Goal: Task Accomplishment & Management: Use online tool/utility

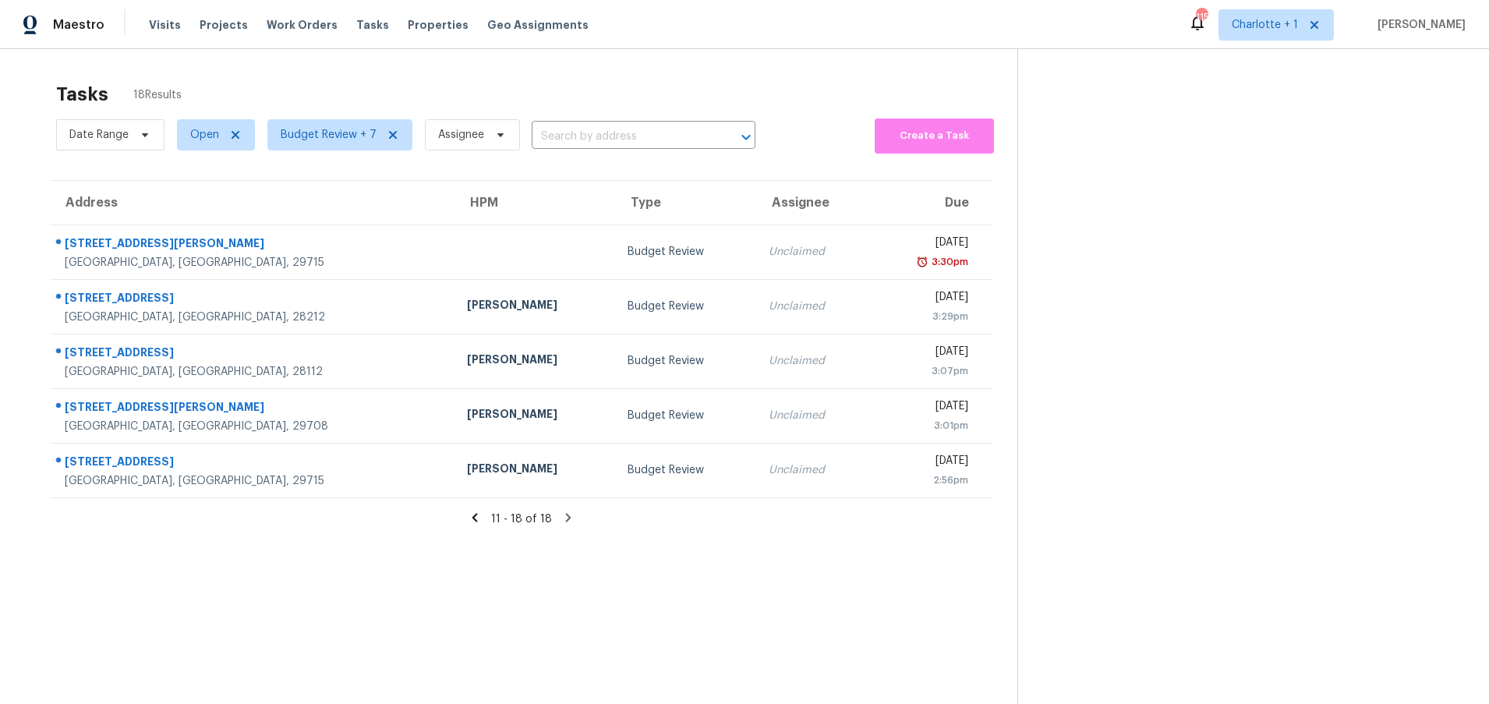
scroll to position [61, 0]
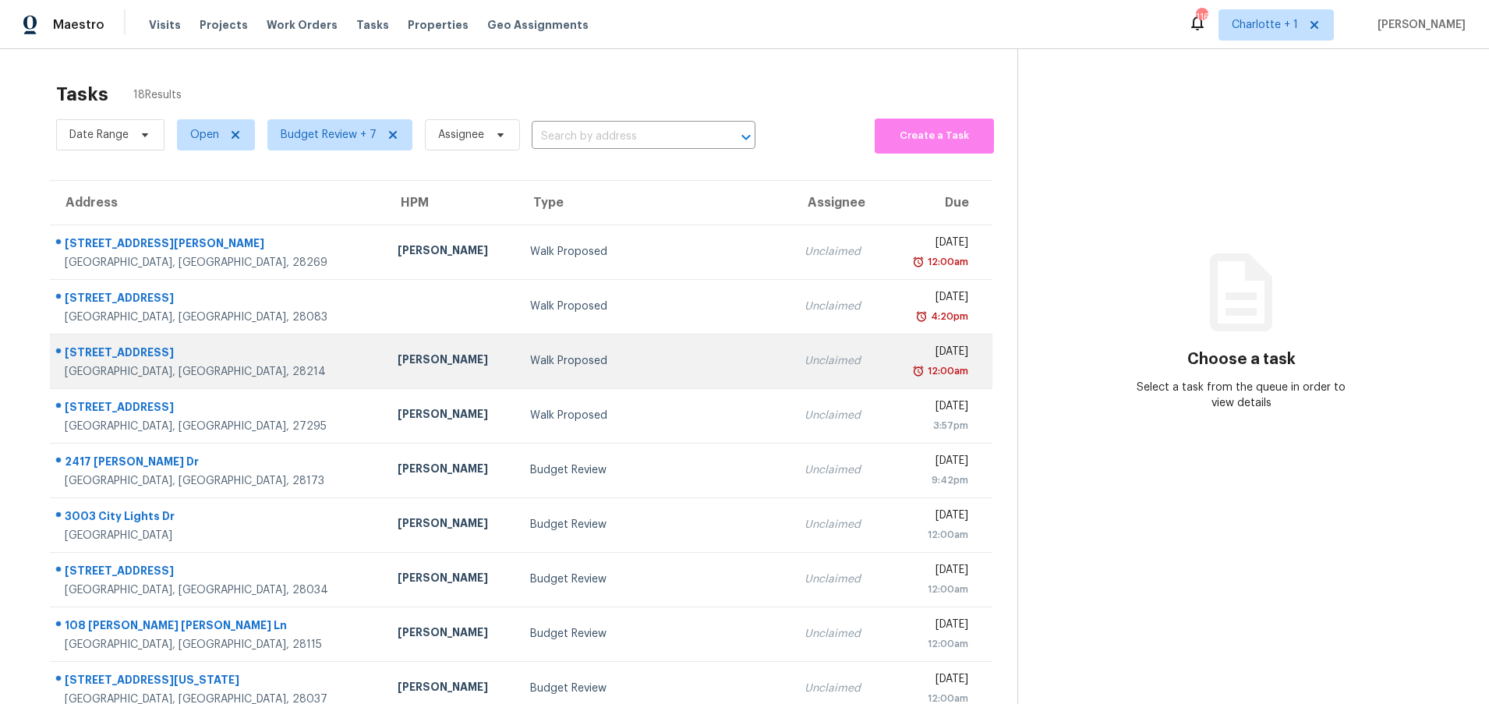
click at [592, 357] on div "Walk Proposed" at bounding box center [654, 361] width 249 height 16
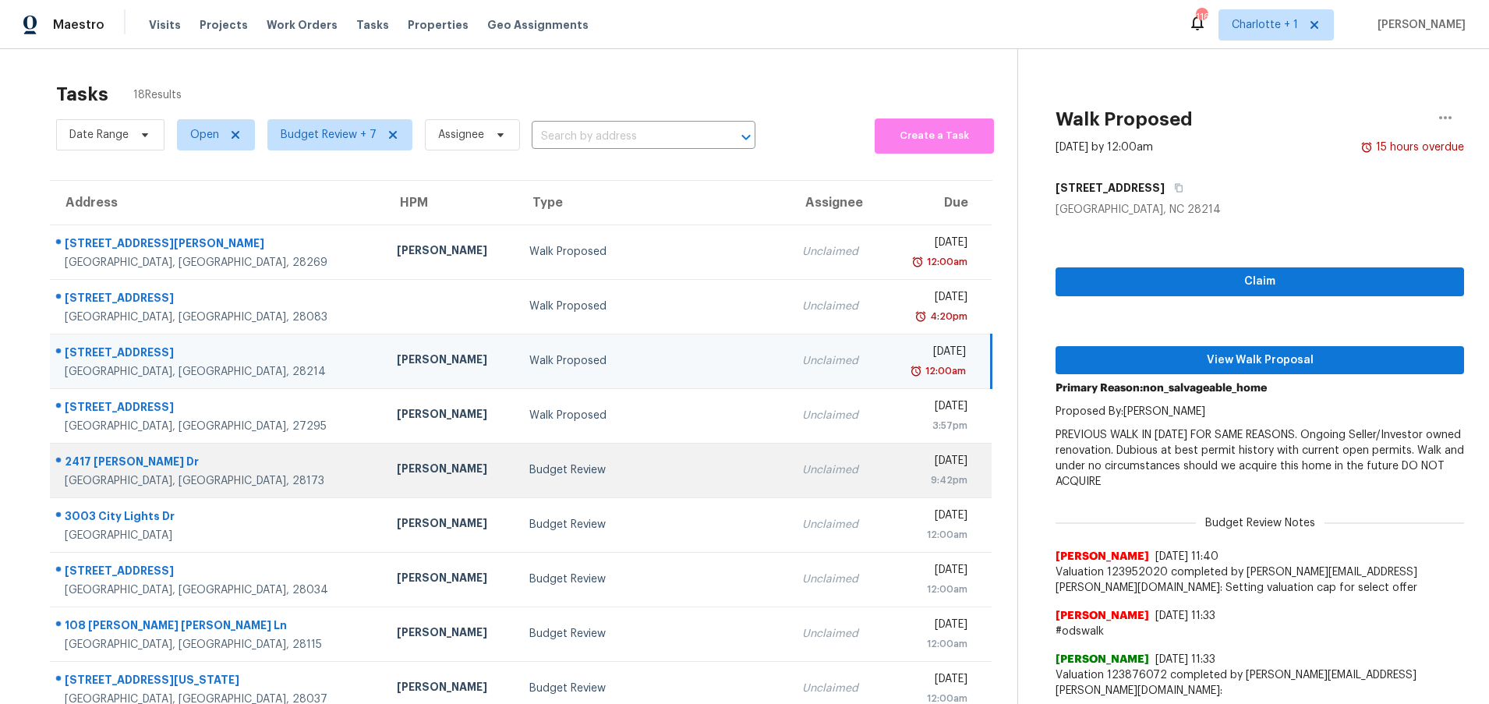
click at [517, 482] on td "Budget Review" at bounding box center [654, 470] width 274 height 55
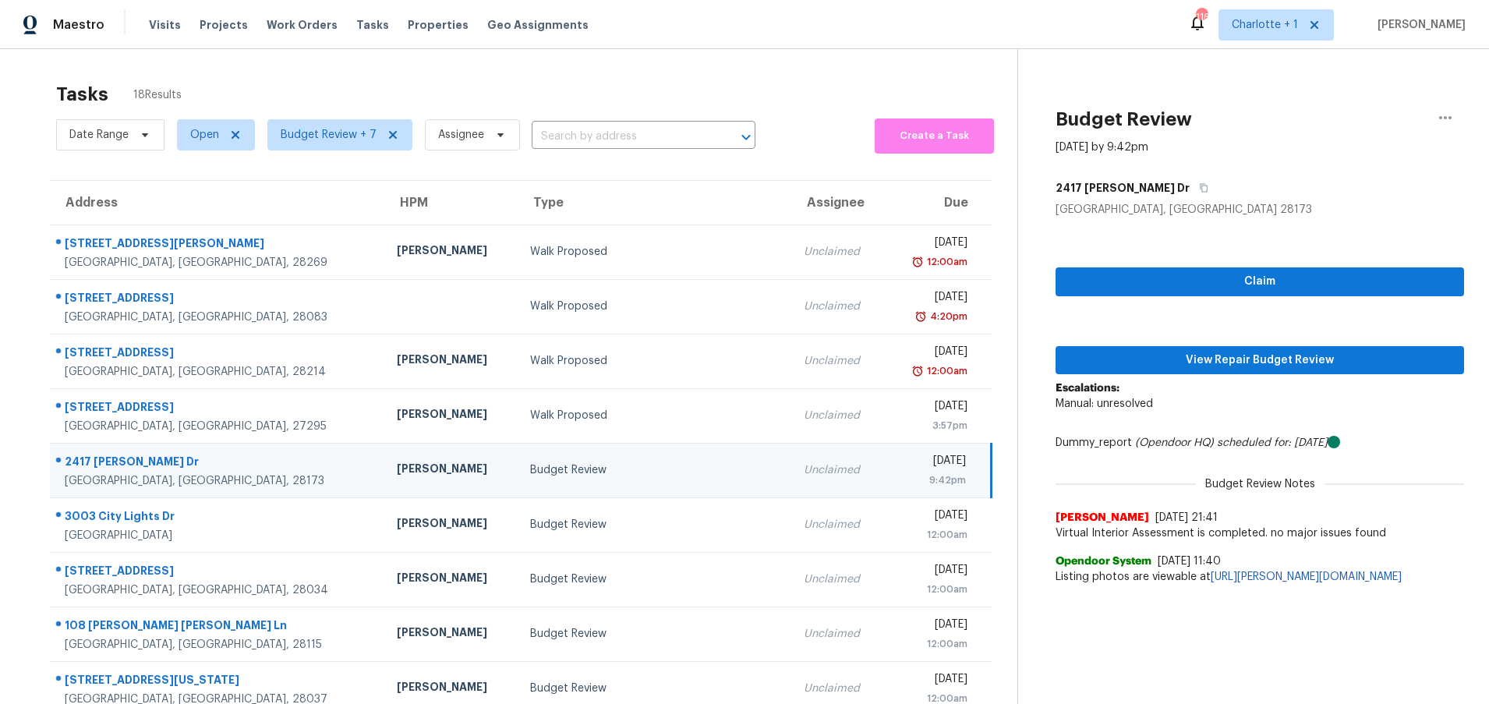
scroll to position [119, 0]
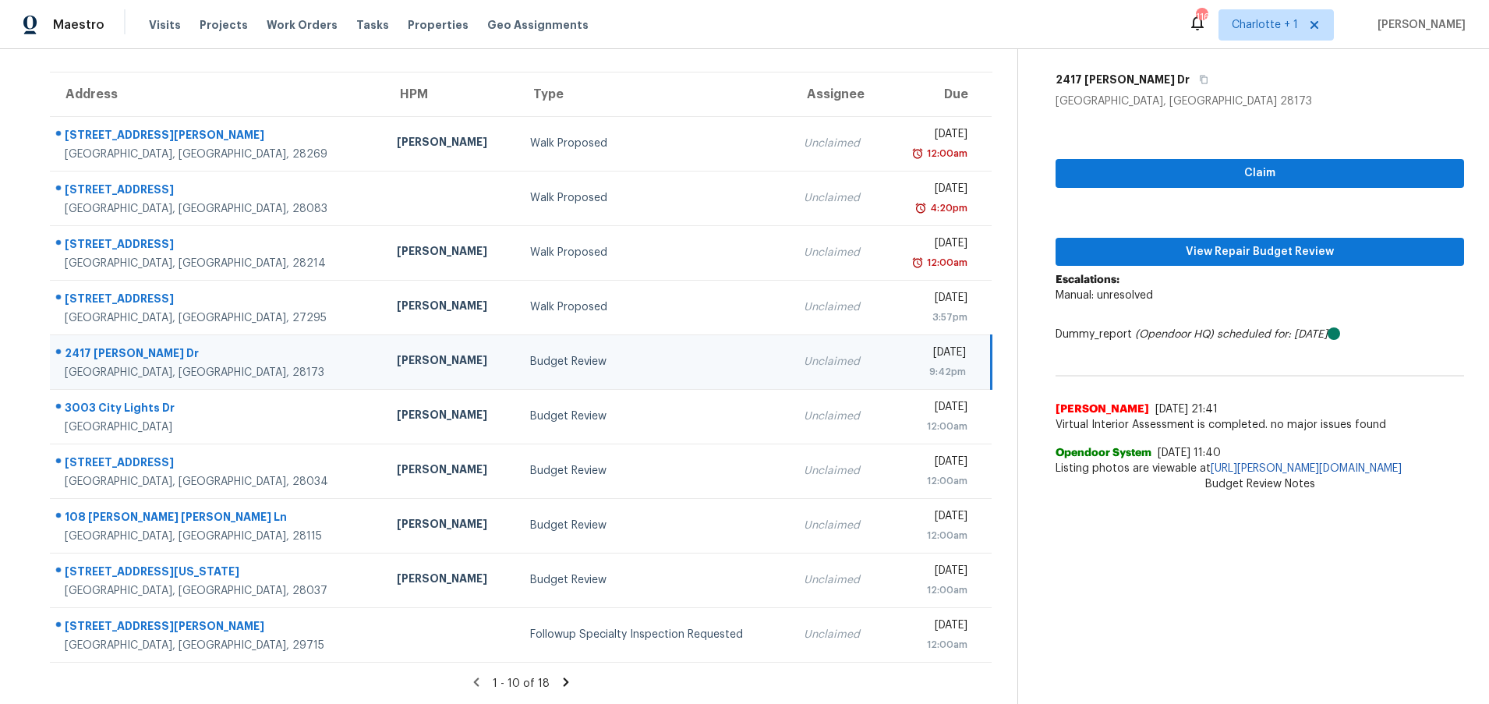
click at [603, 354] on div "Budget Review" at bounding box center [654, 362] width 249 height 16
click at [562, 675] on icon at bounding box center [566, 682] width 14 height 14
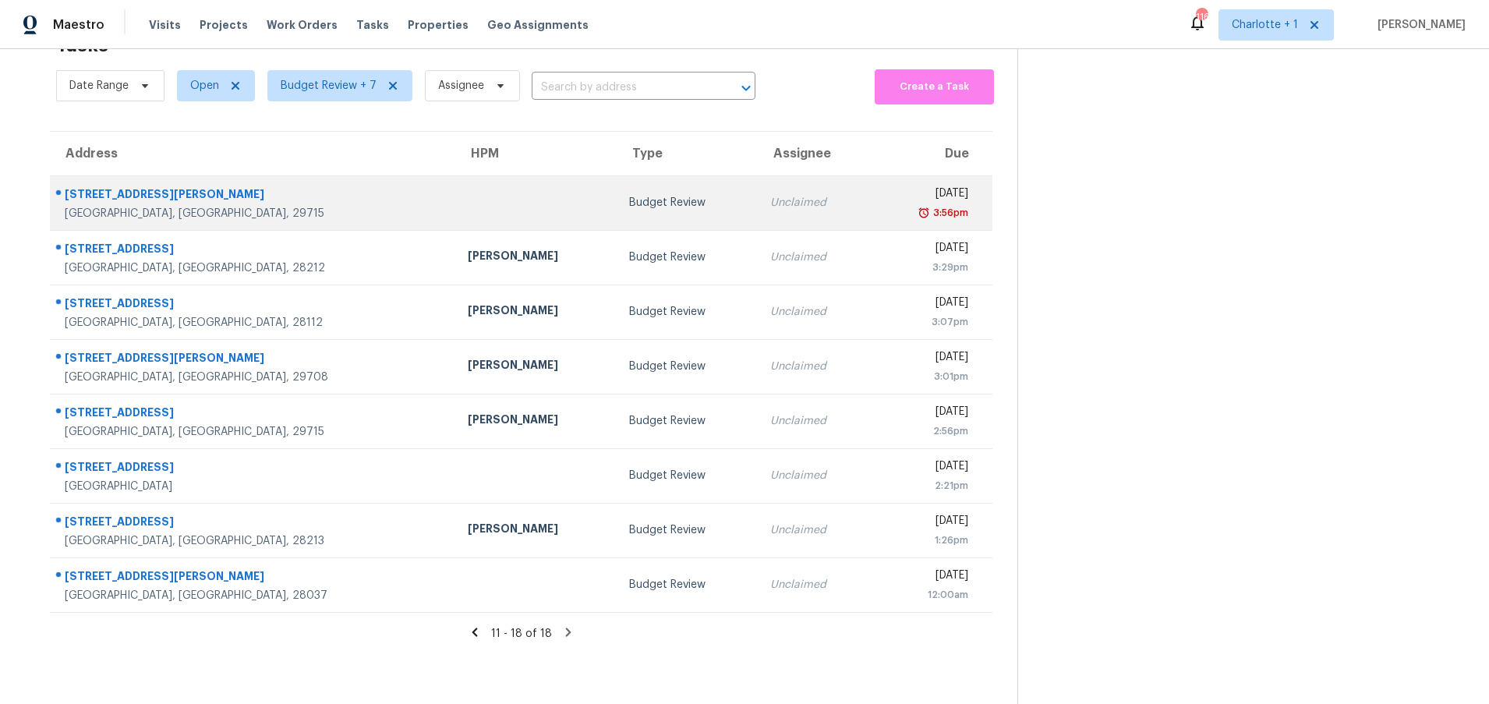
click at [455, 175] on td at bounding box center [535, 202] width 161 height 55
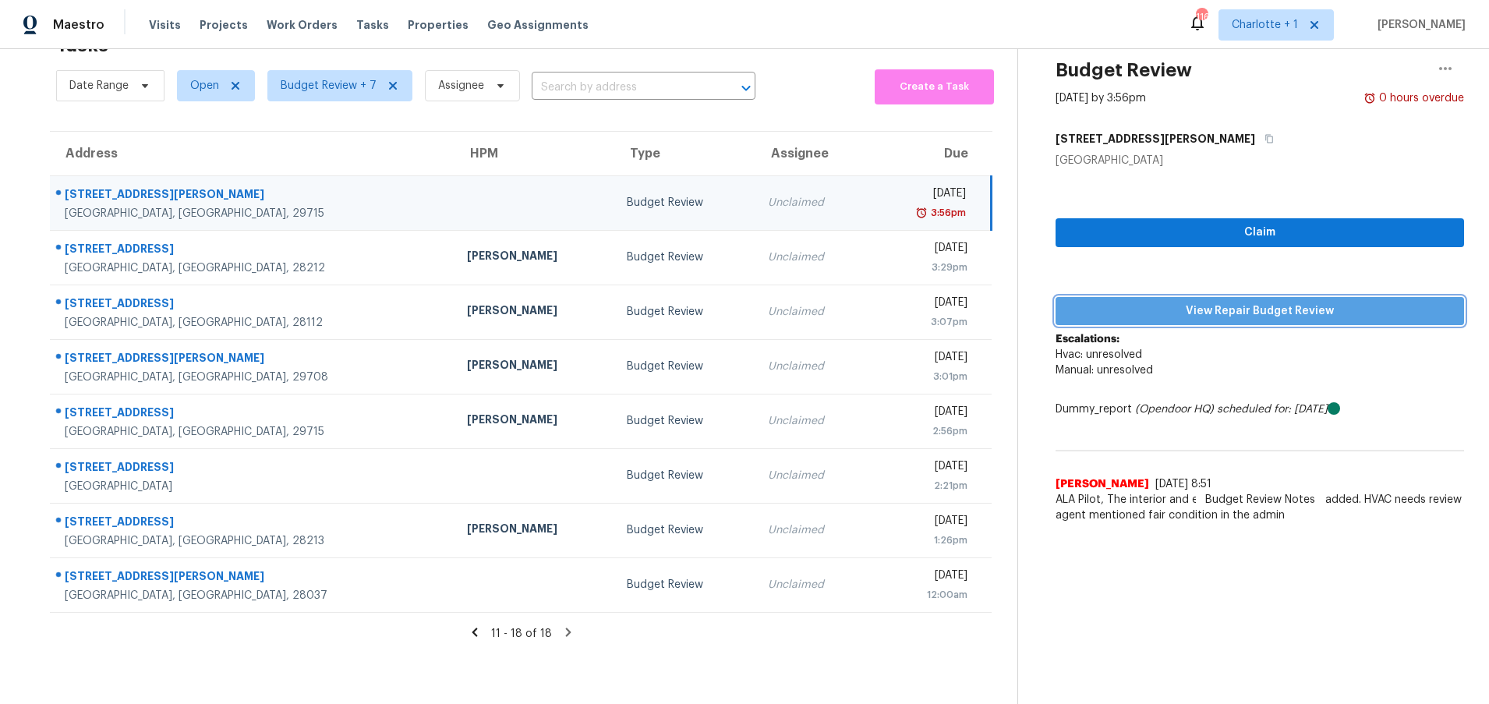
click at [1260, 305] on span "View Repair Budget Review" at bounding box center [1259, 311] width 383 height 19
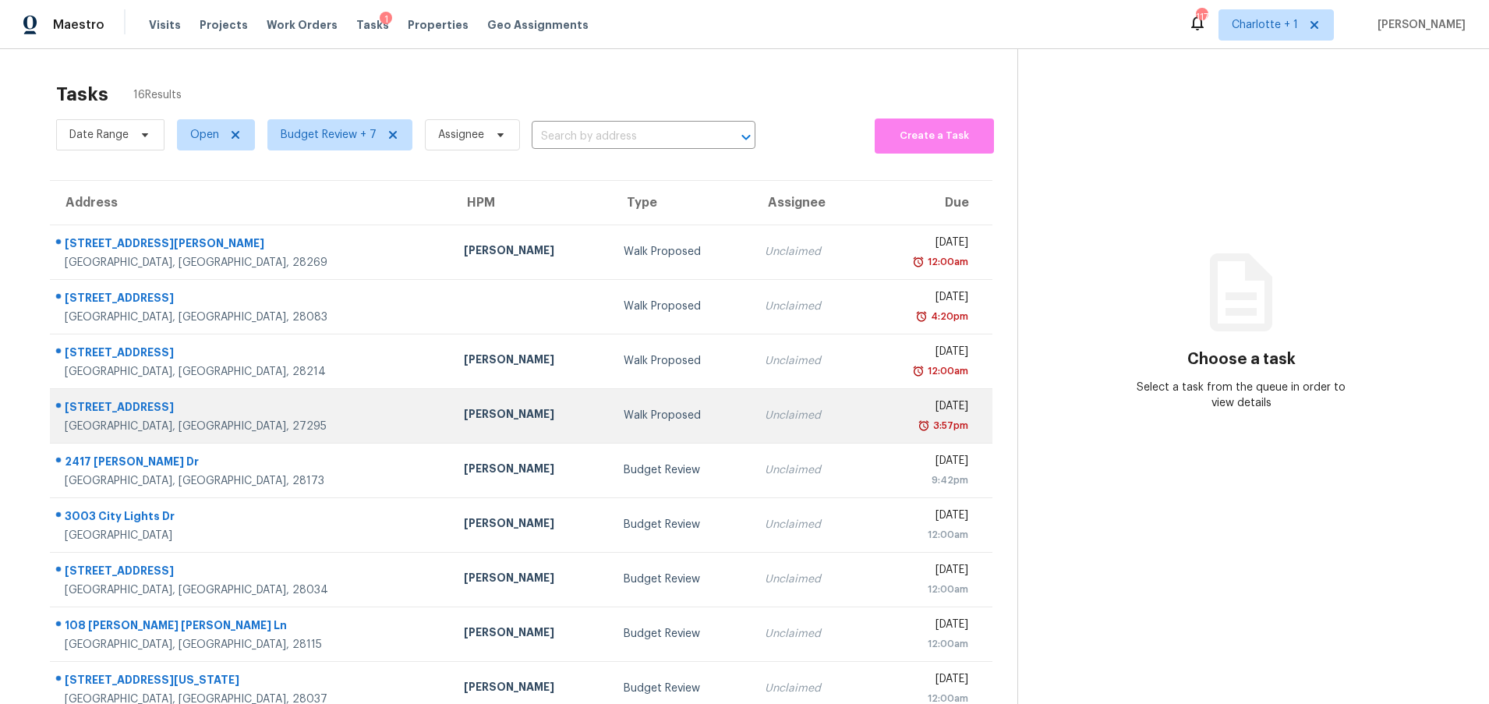
scroll to position [119, 0]
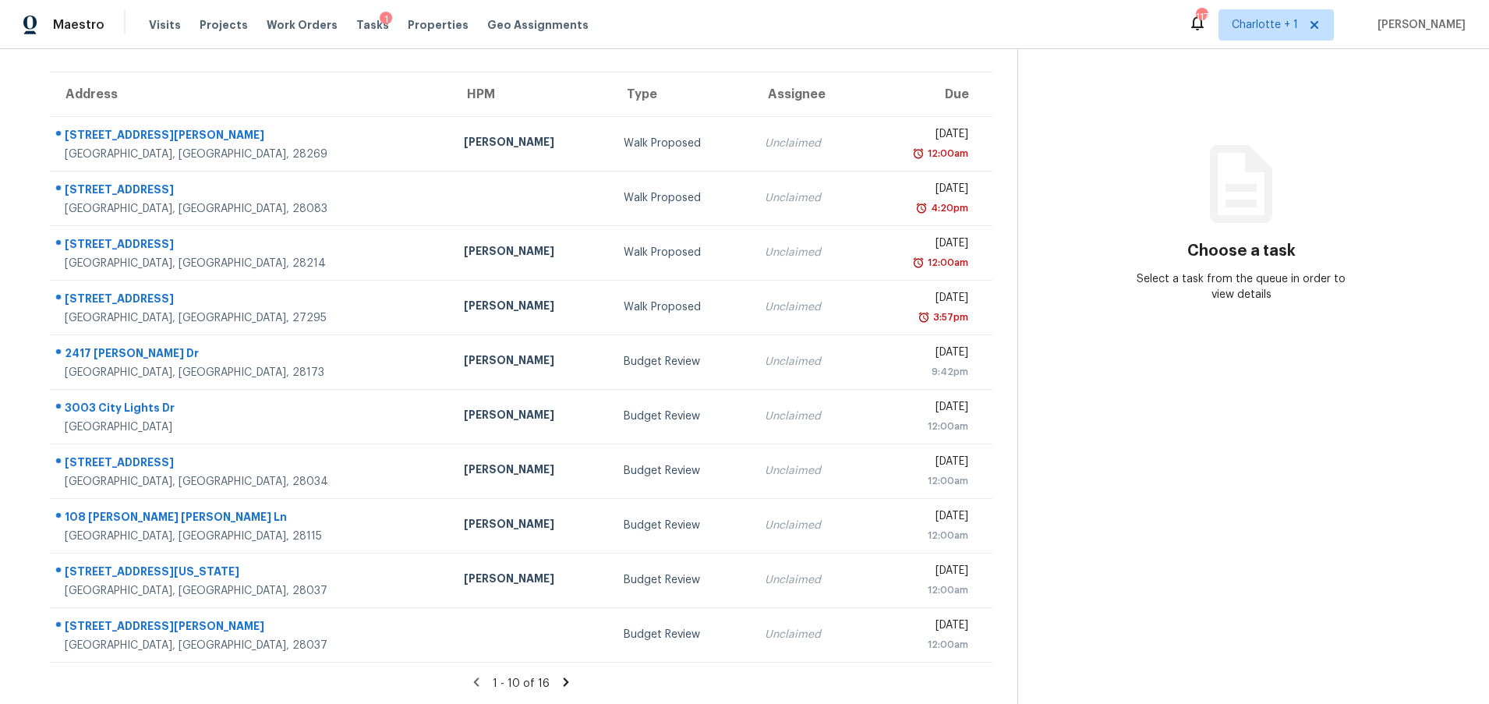
click at [559, 675] on icon at bounding box center [566, 682] width 14 height 14
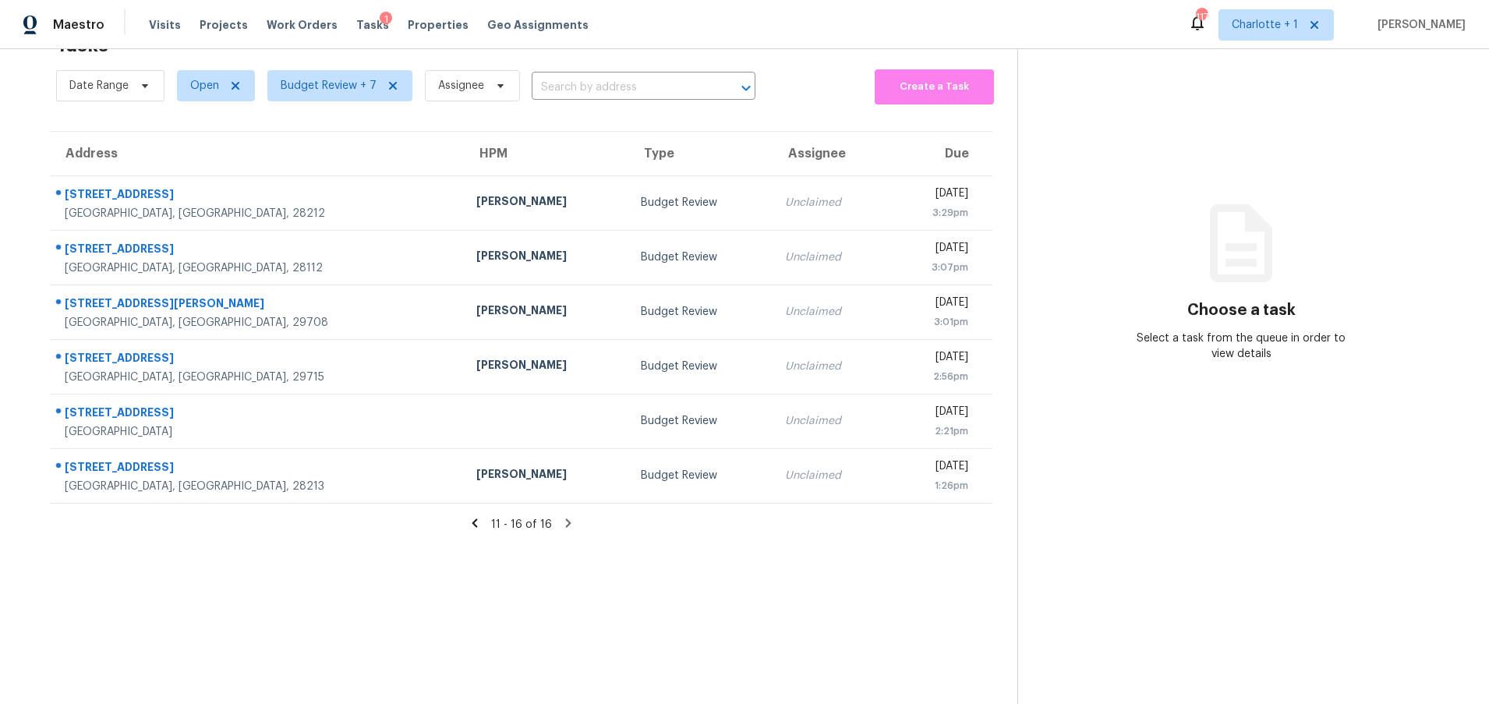
click at [468, 516] on icon at bounding box center [475, 523] width 14 height 14
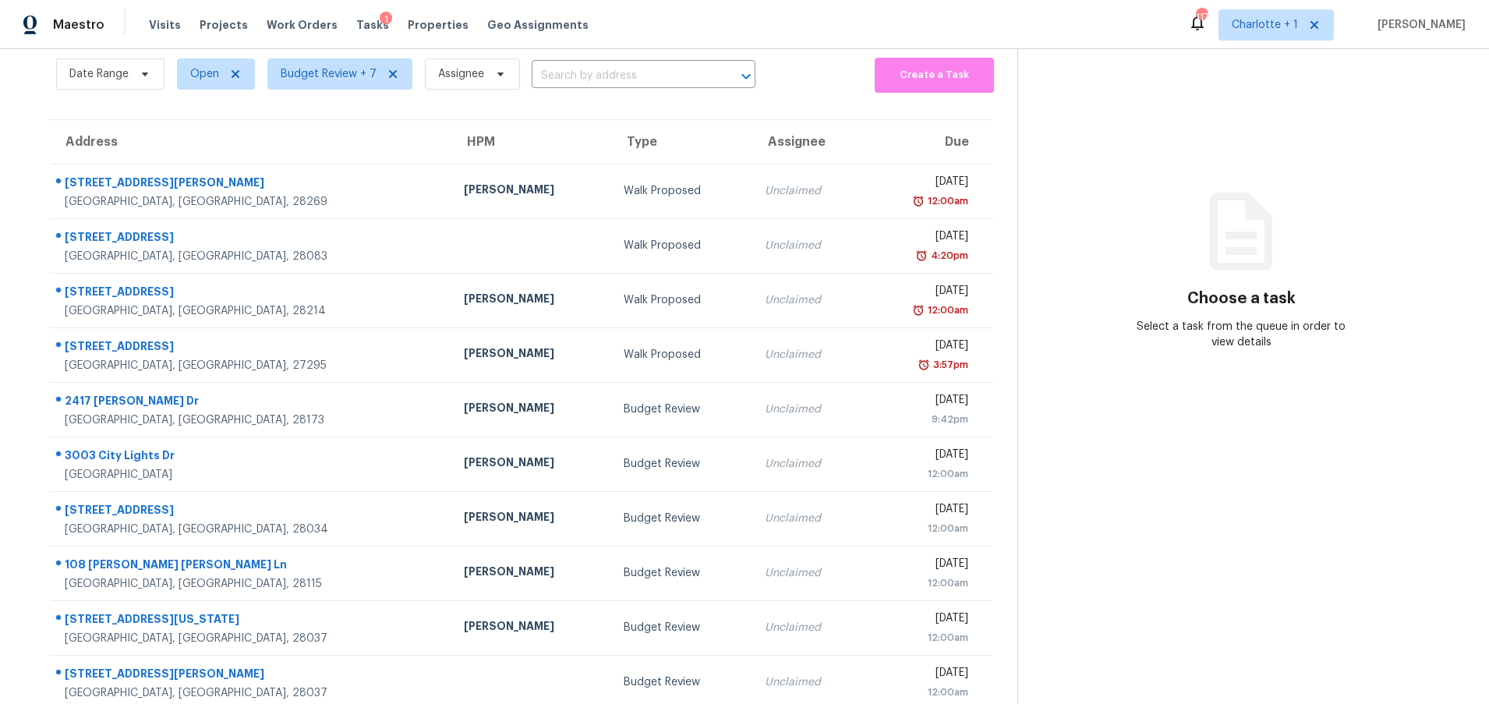
scroll to position [119, 0]
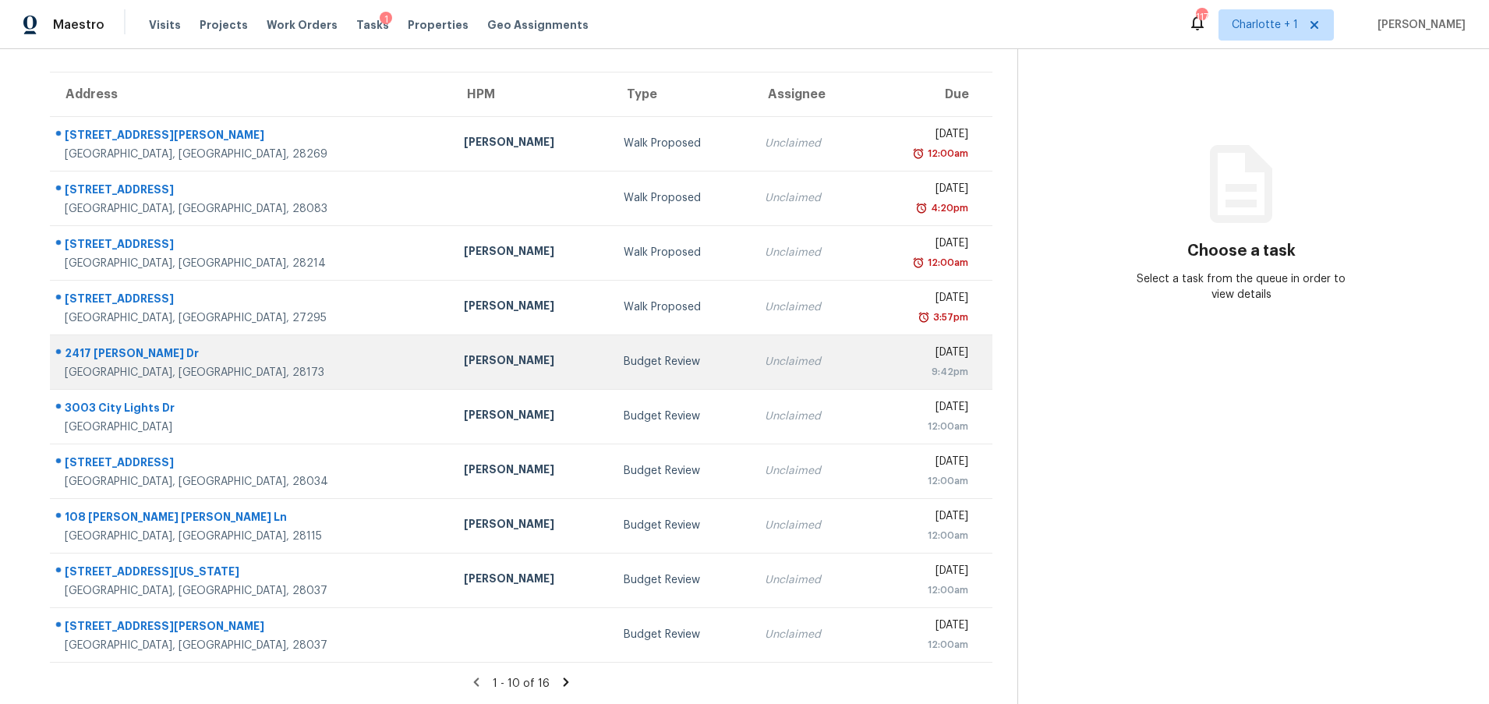
click at [464, 352] on div "Matthew Barnhart" at bounding box center [531, 361] width 134 height 19
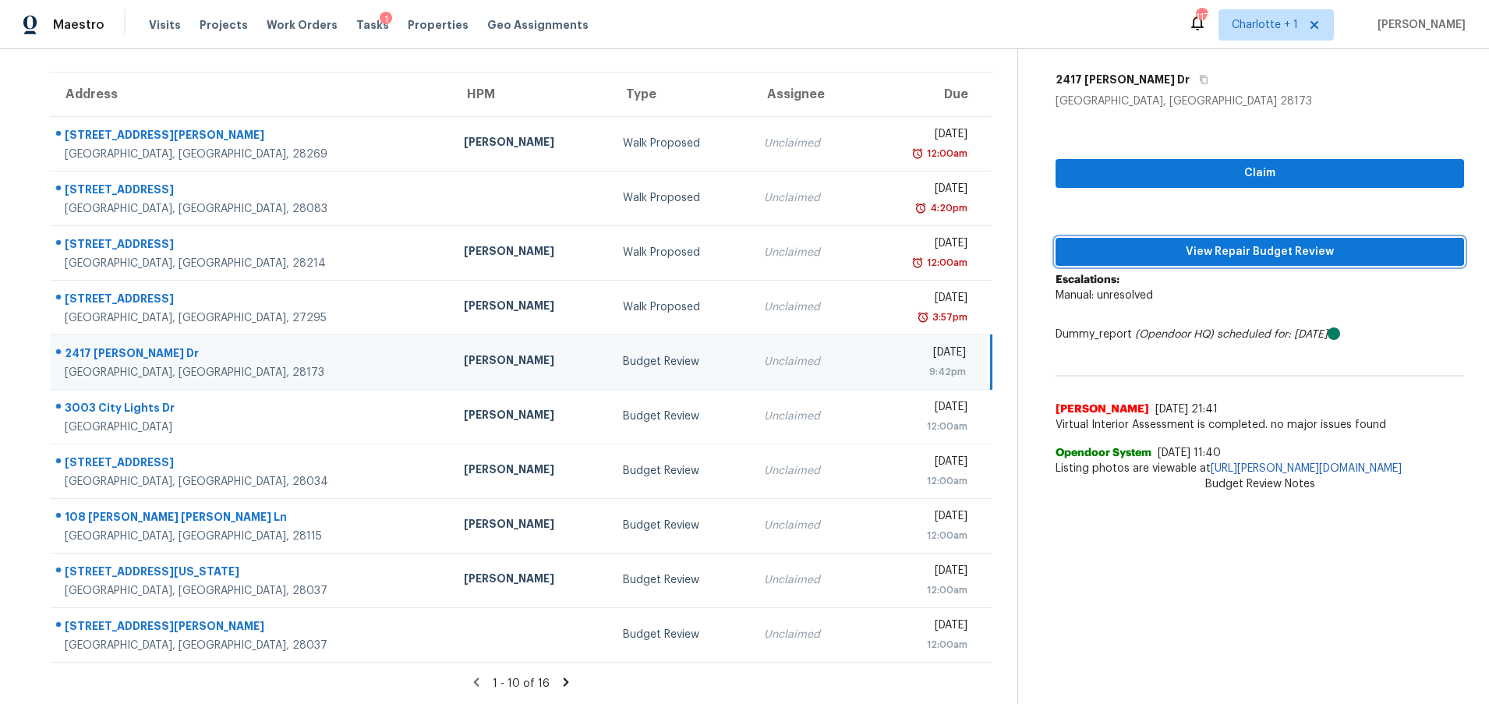
click at [1302, 246] on span "View Repair Budget Review" at bounding box center [1259, 251] width 383 height 19
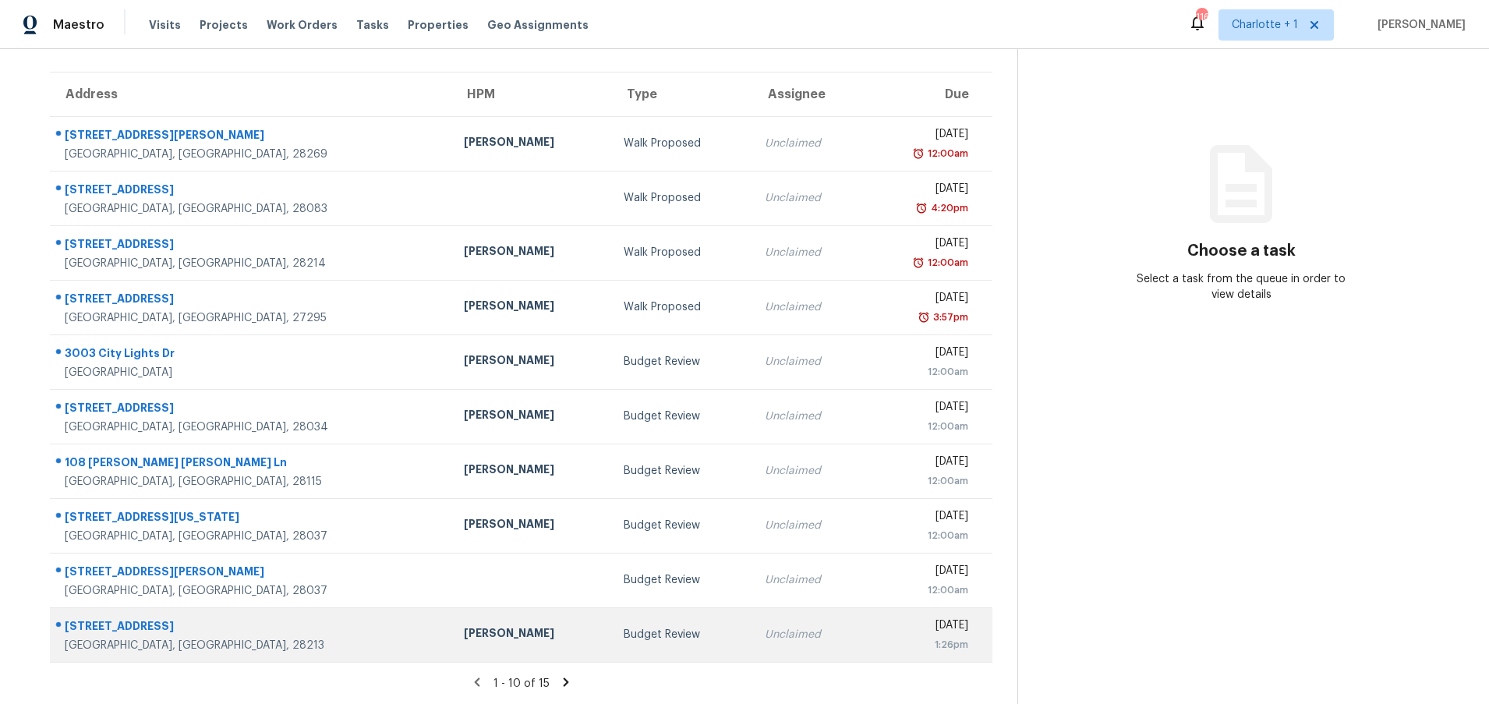
scroll to position [118, 0]
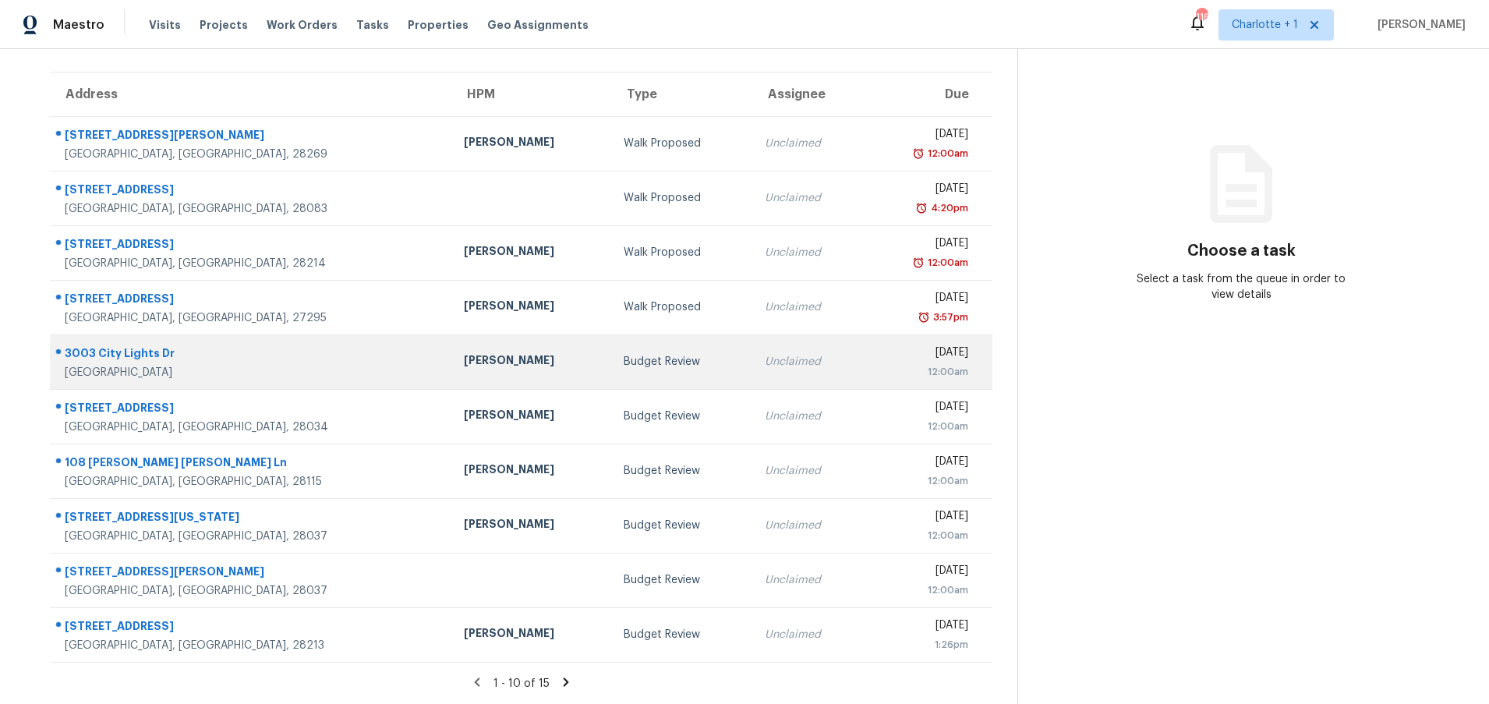
click at [877, 364] on div "12:00am" at bounding box center [922, 372] width 91 height 16
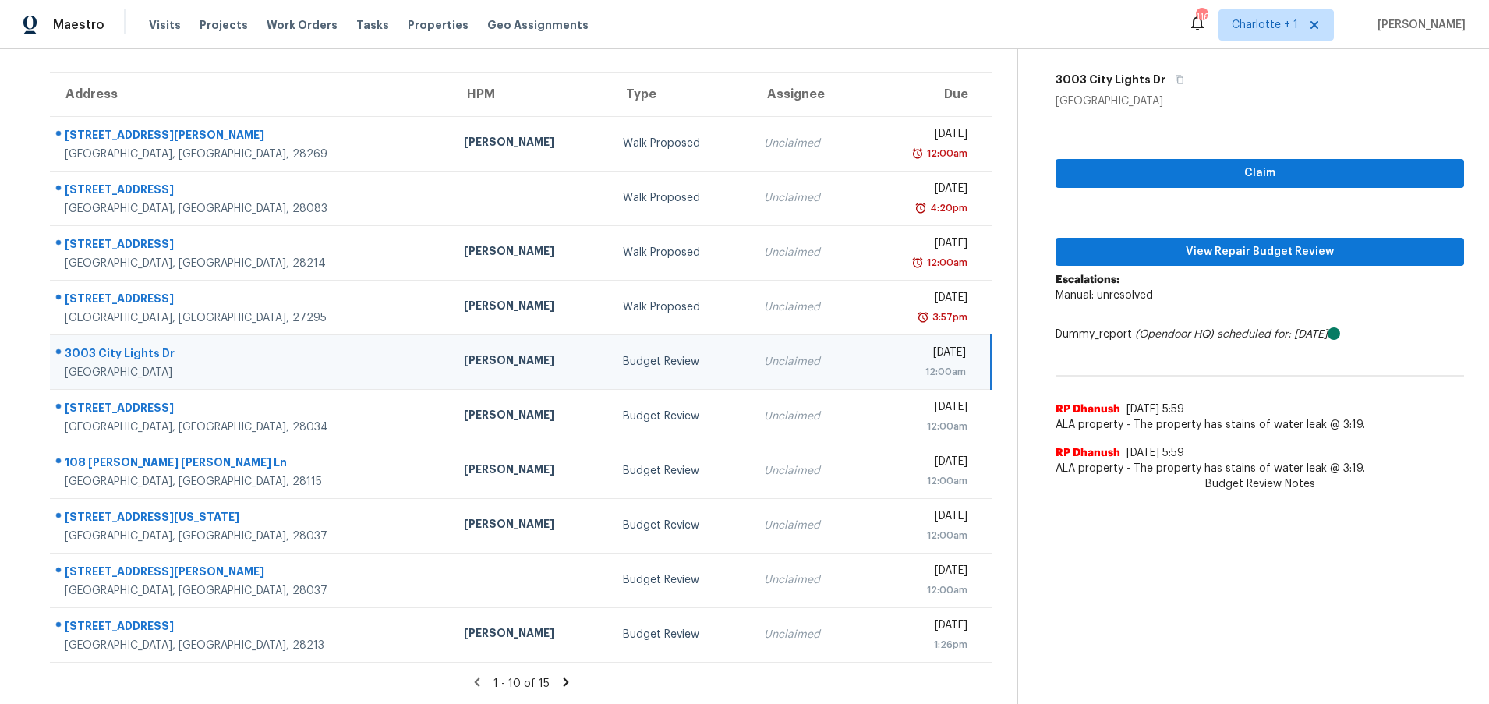
click at [464, 359] on div "Ryan Craven" at bounding box center [531, 361] width 134 height 19
click at [1151, 252] on button "View Repair Budget Review" at bounding box center [1259, 252] width 408 height 29
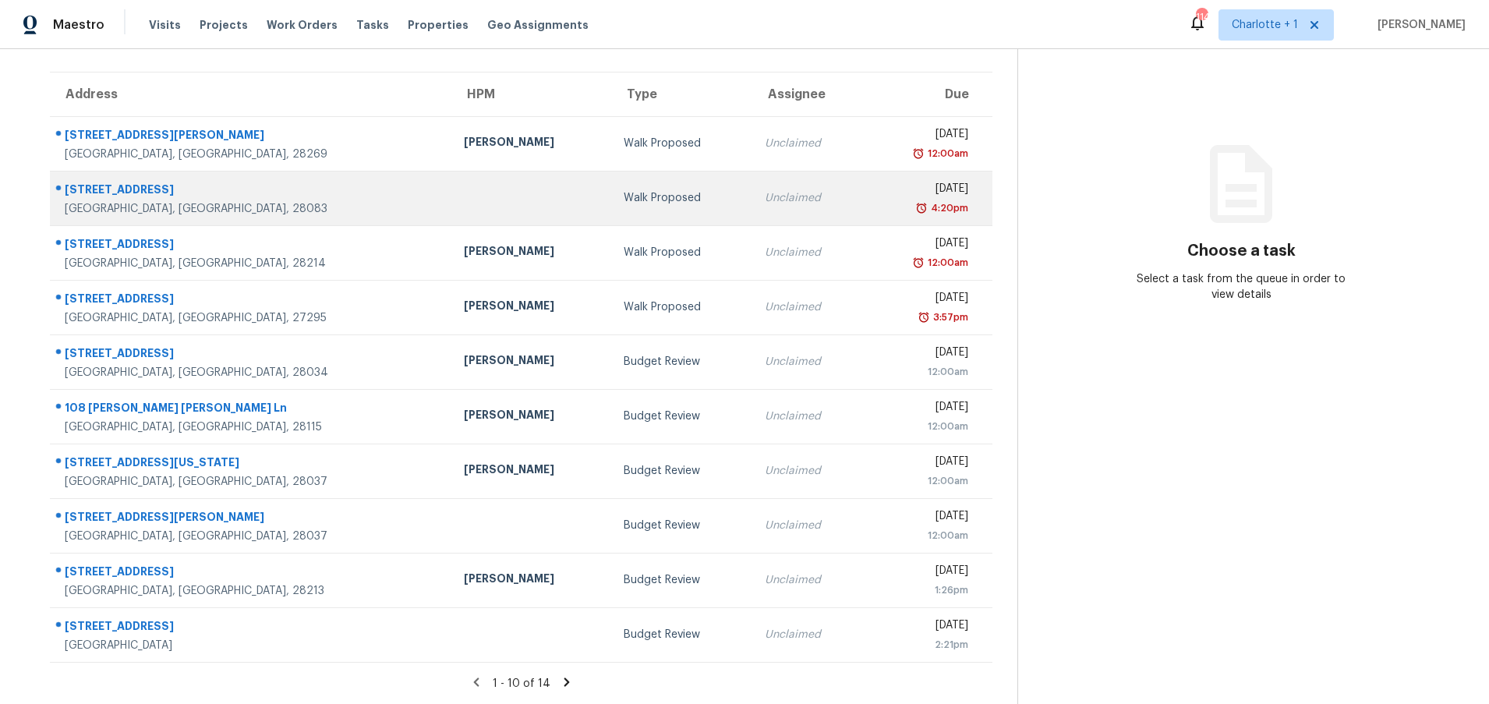
scroll to position [119, 0]
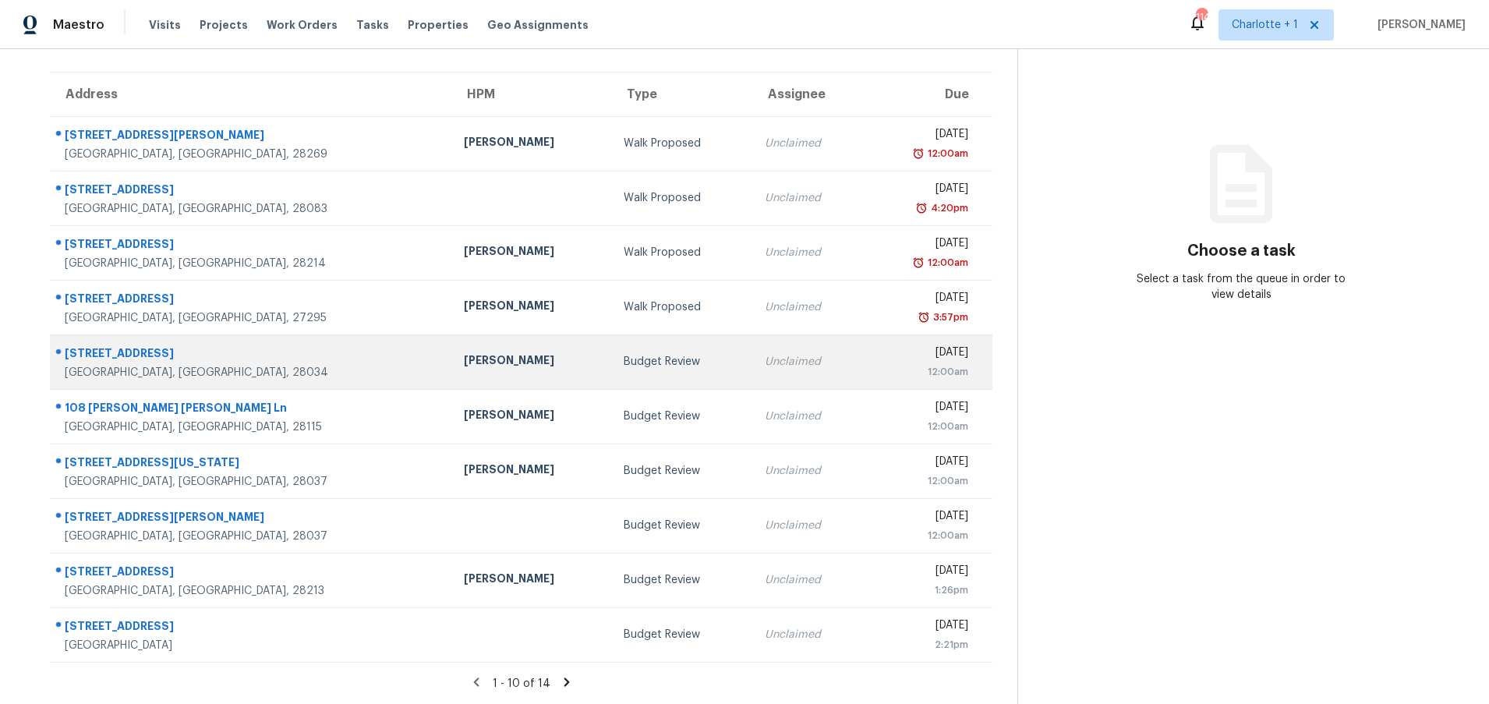
click at [752, 366] on td "Unclaimed" at bounding box center [808, 361] width 112 height 55
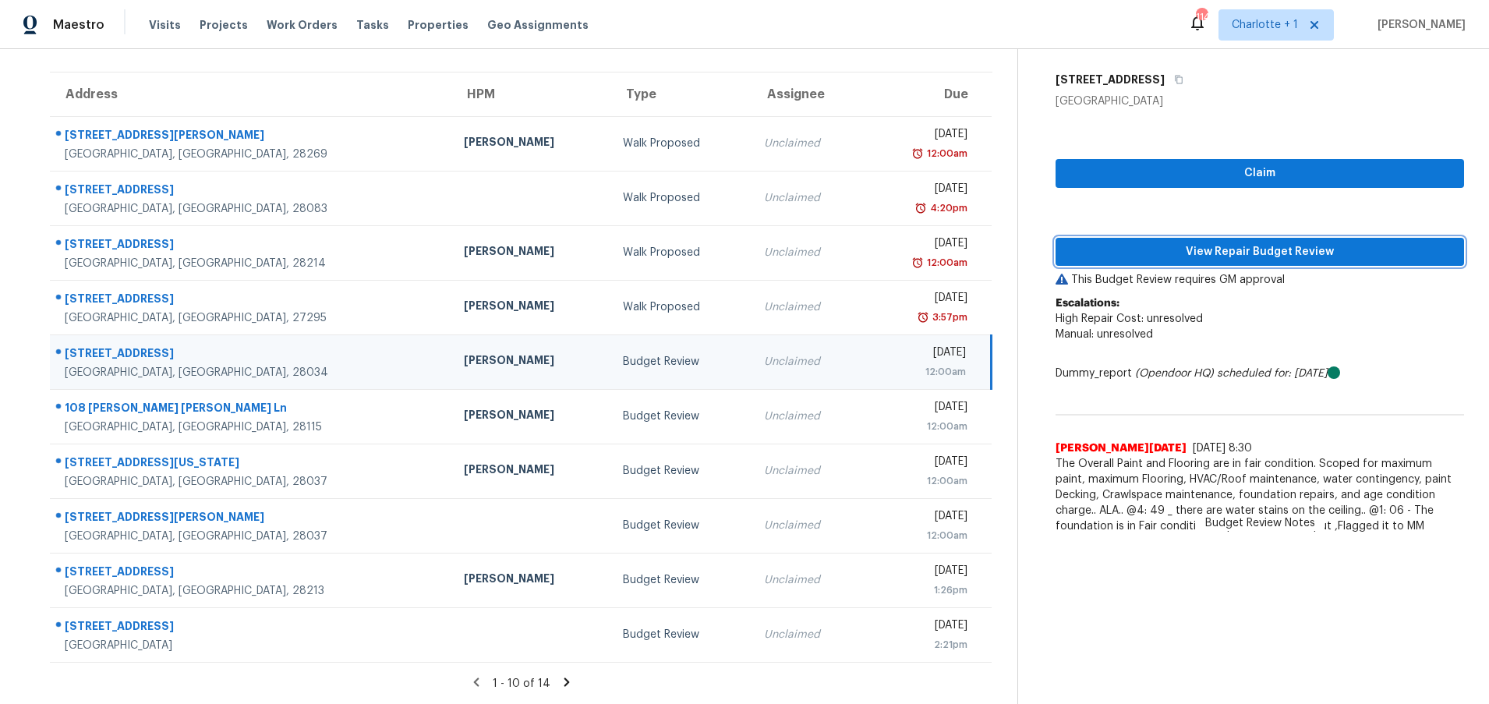
click at [1118, 242] on span "View Repair Budget Review" at bounding box center [1259, 251] width 383 height 19
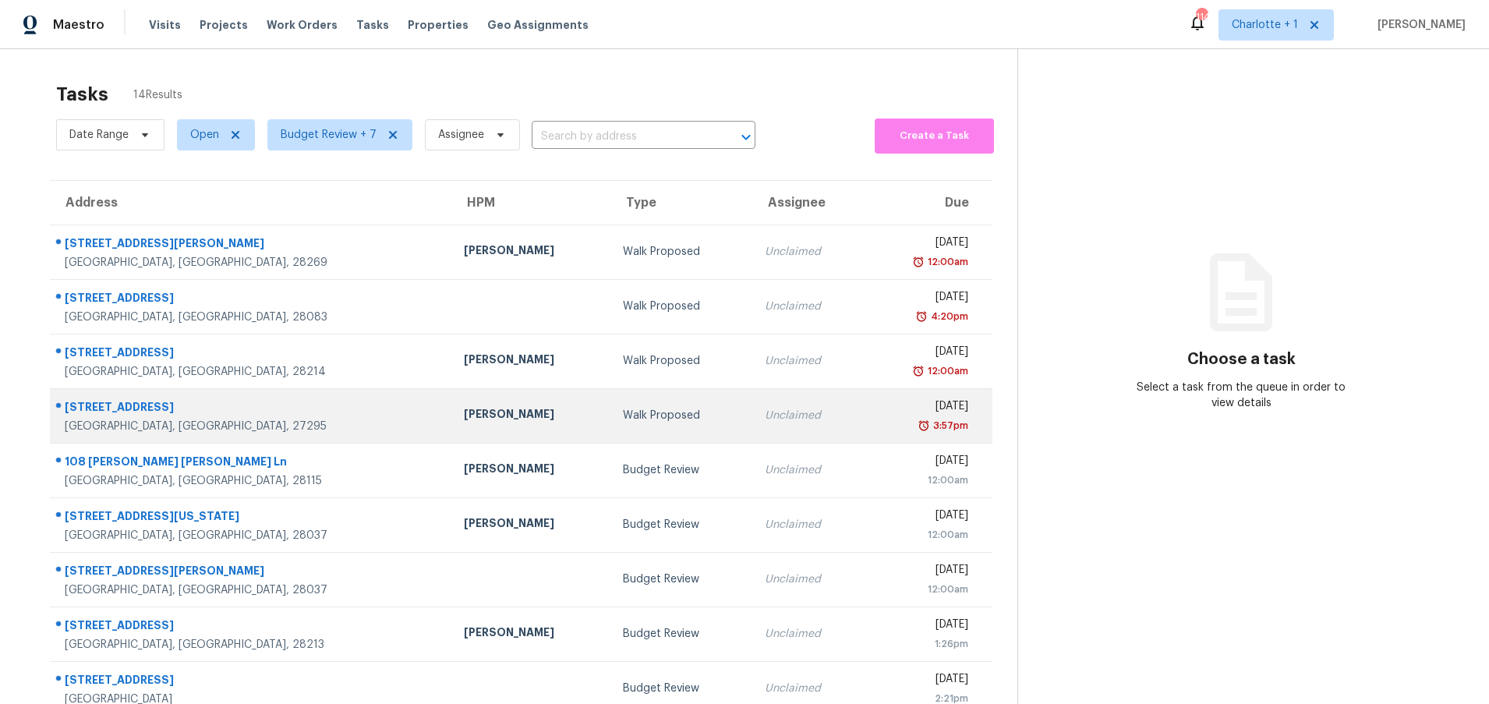
scroll to position [119, 0]
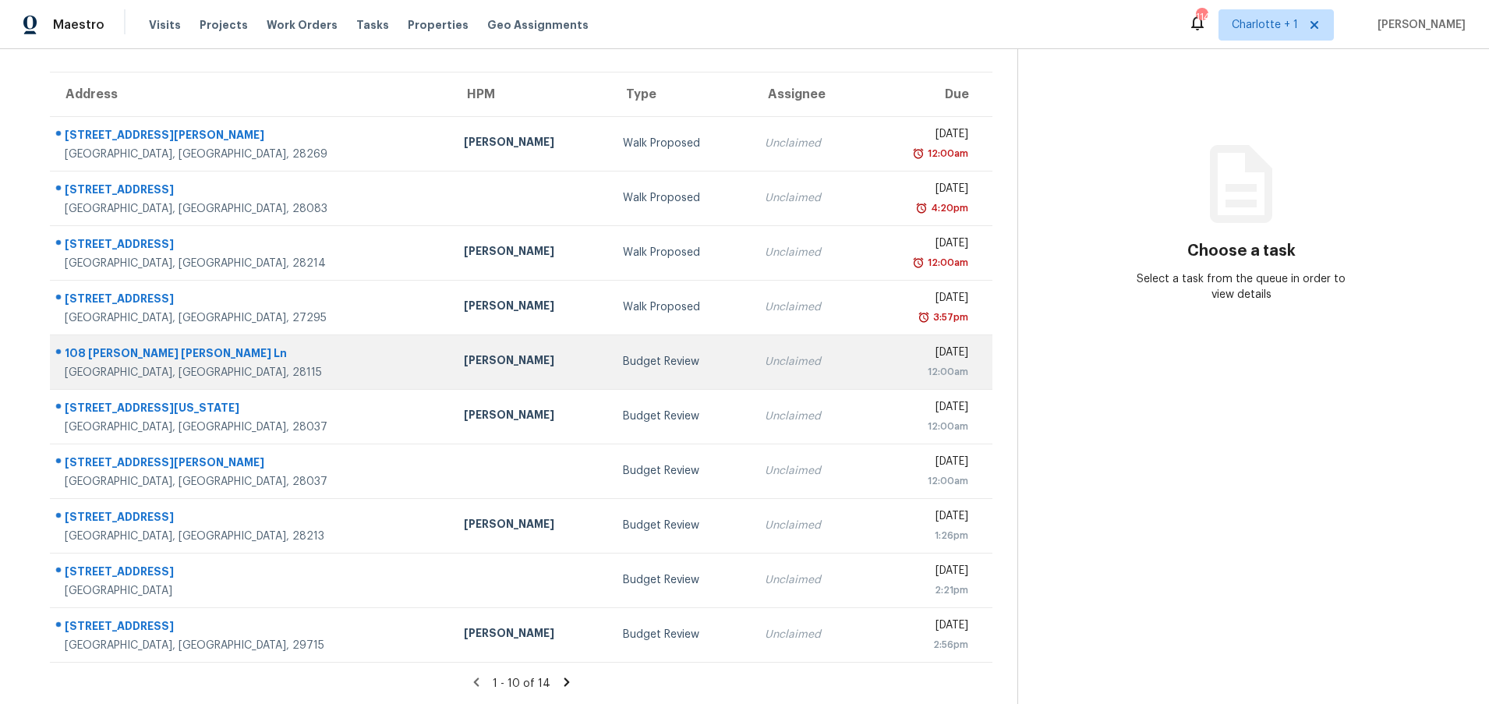
click at [876, 352] on div "[DATE] 12:00am" at bounding box center [922, 362] width 92 height 35
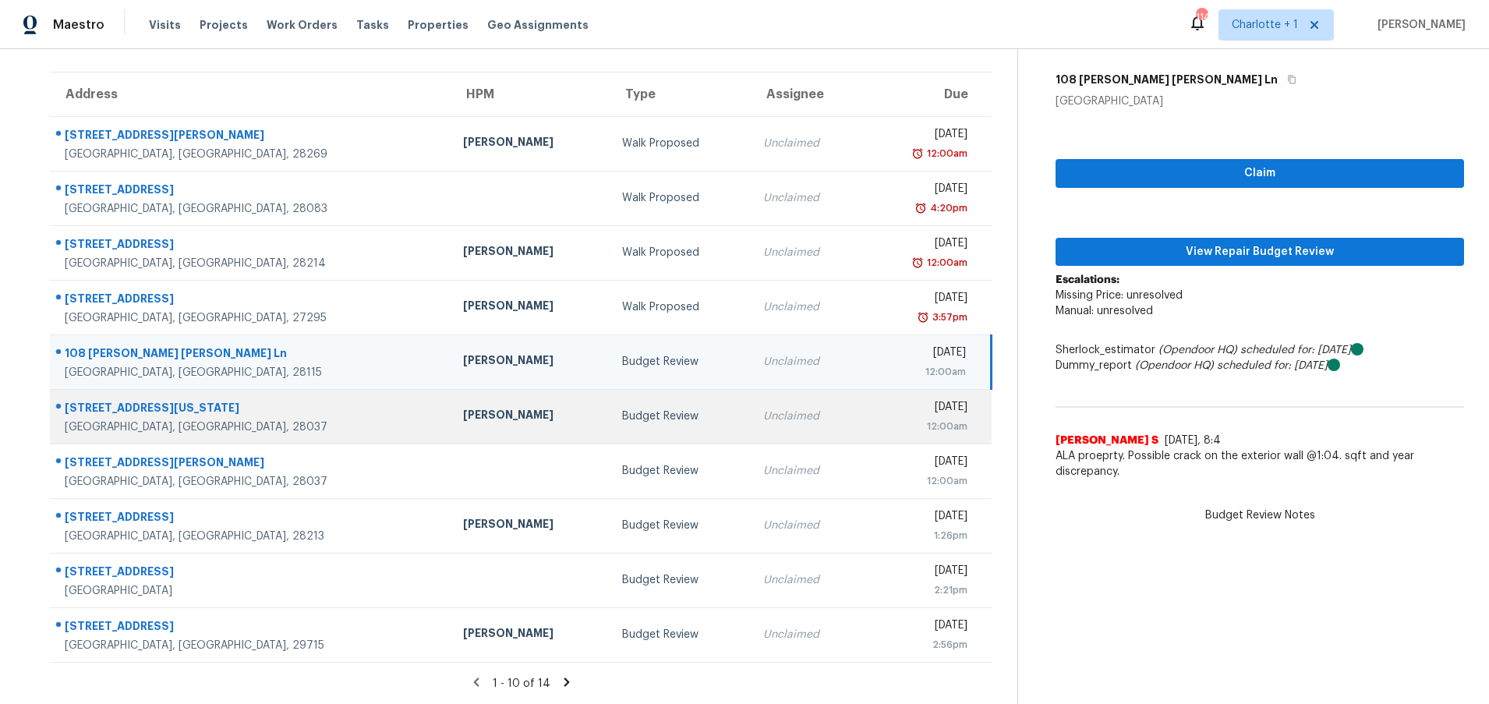
scroll to position [116, 0]
click at [751, 408] on td "Unclaimed" at bounding box center [807, 416] width 112 height 55
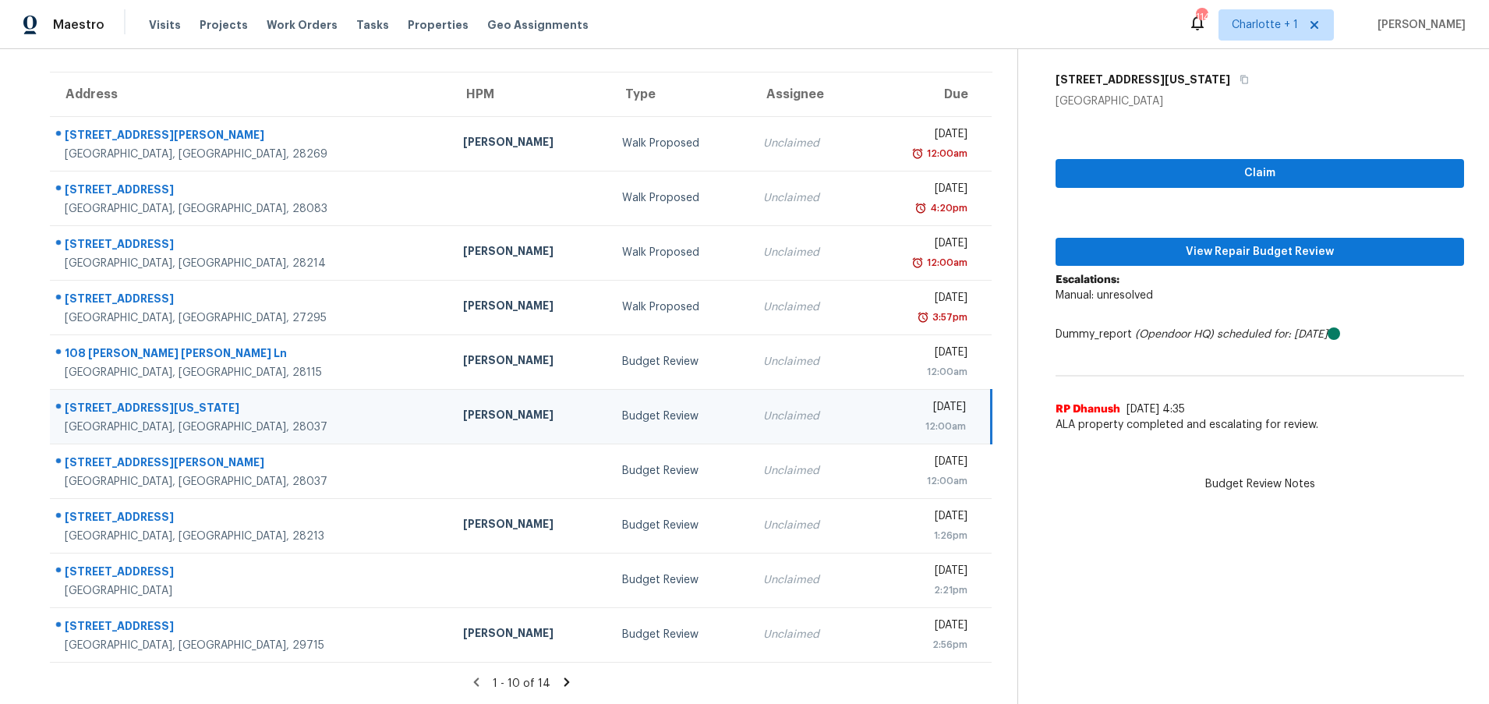
click at [751, 467] on td "Unclaimed" at bounding box center [807, 470] width 112 height 55
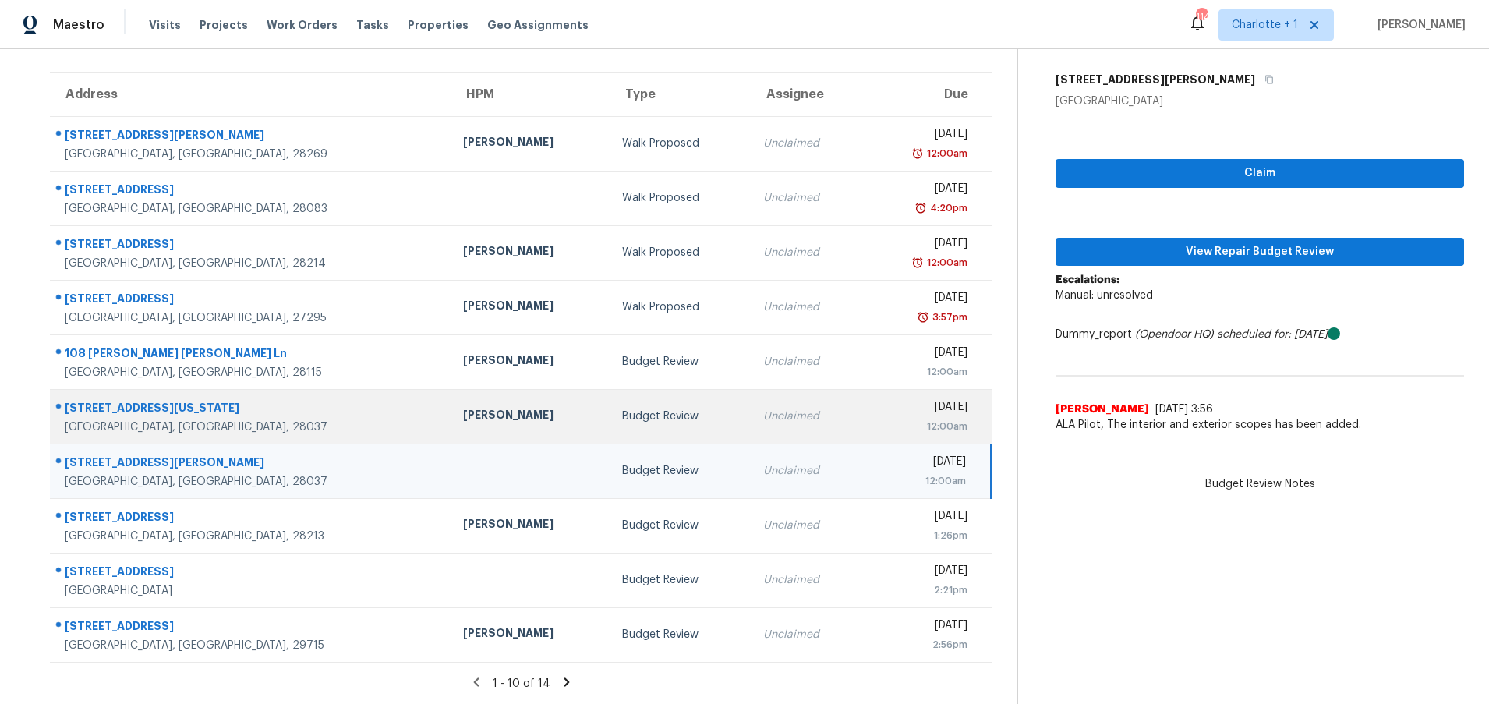
click at [875, 399] on div "[DATE]" at bounding box center [920, 408] width 91 height 19
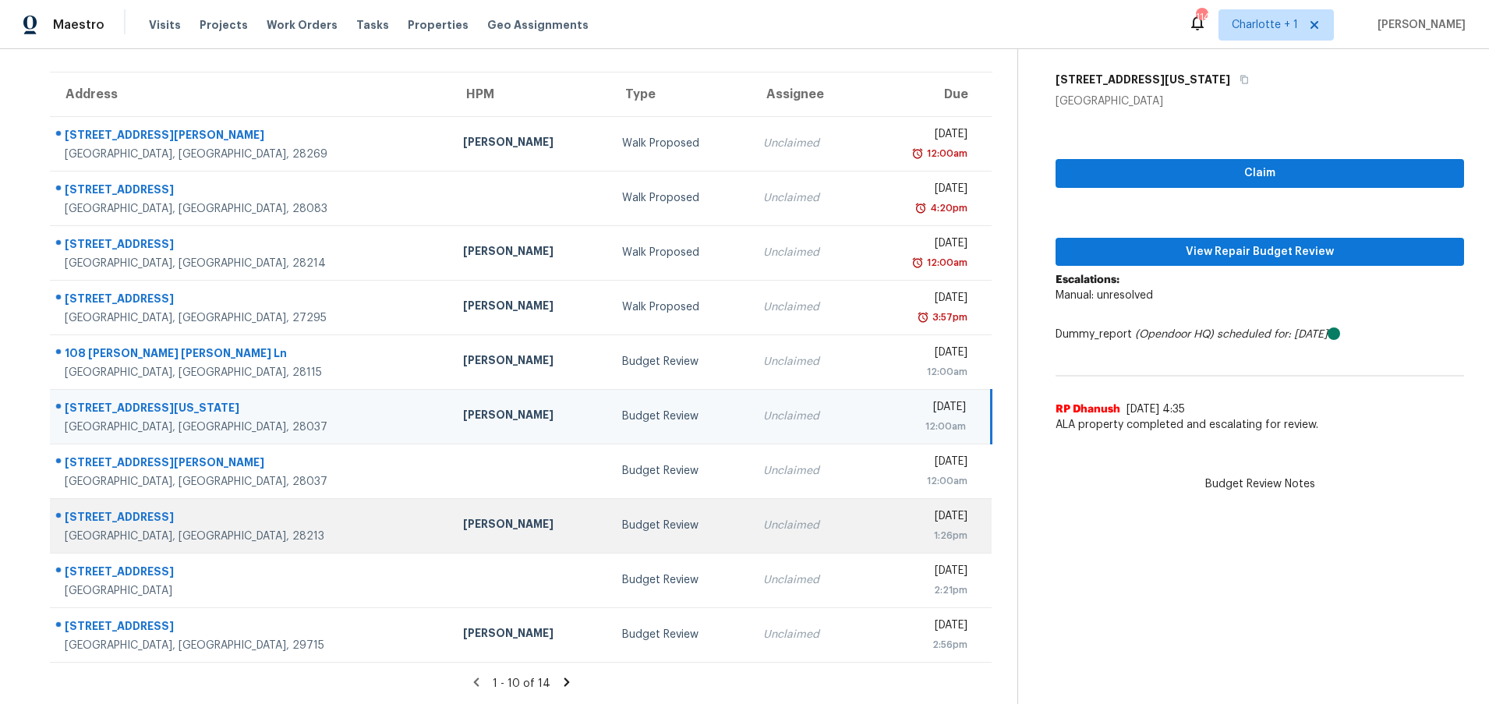
click at [875, 518] on div "[DATE]" at bounding box center [920, 517] width 91 height 19
